Goal: Find specific page/section: Find specific page/section

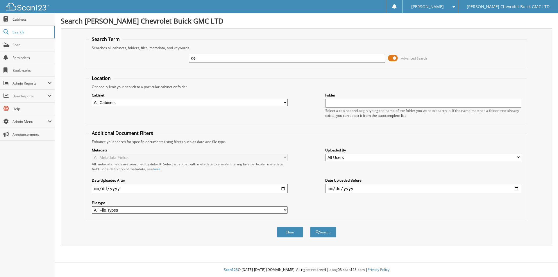
type input "d"
type input "9648 Sych"
click at [323, 235] on button "Search" at bounding box center [323, 231] width 26 height 11
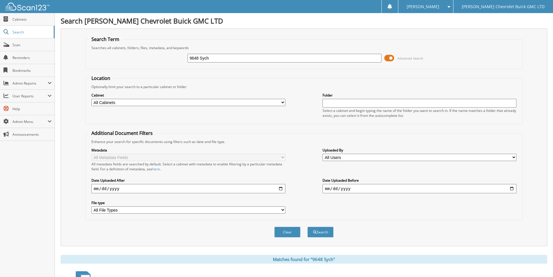
scroll to position [80, 0]
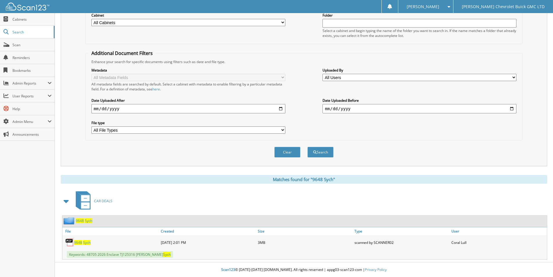
click at [77, 240] on span "9648" at bounding box center [78, 242] width 8 height 5
